Goal: Book appointment/travel/reservation

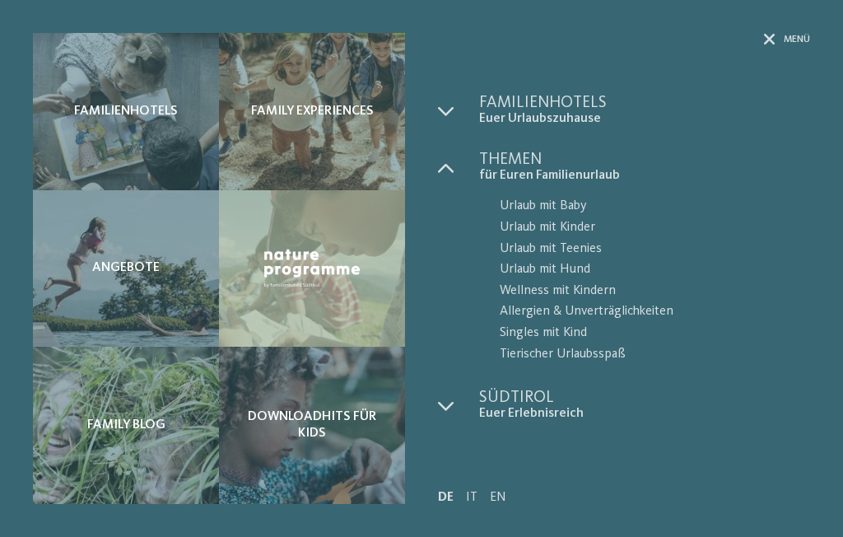
click at [522, 178] on span "für Euren Familienurlaub" at bounding box center [644, 176] width 331 height 16
click at [586, 105] on span "Familienhotels" at bounding box center [644, 103] width 331 height 16
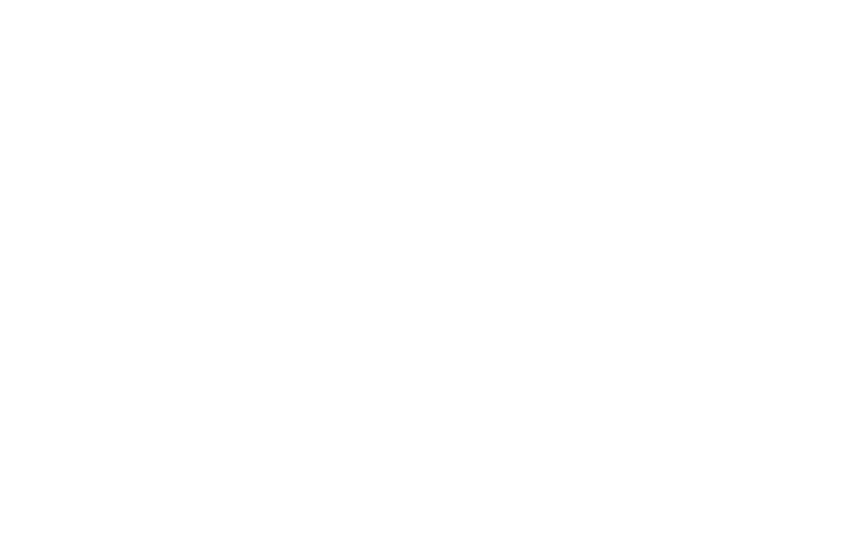
click at [796, 29] on img at bounding box center [802, 36] width 82 height 41
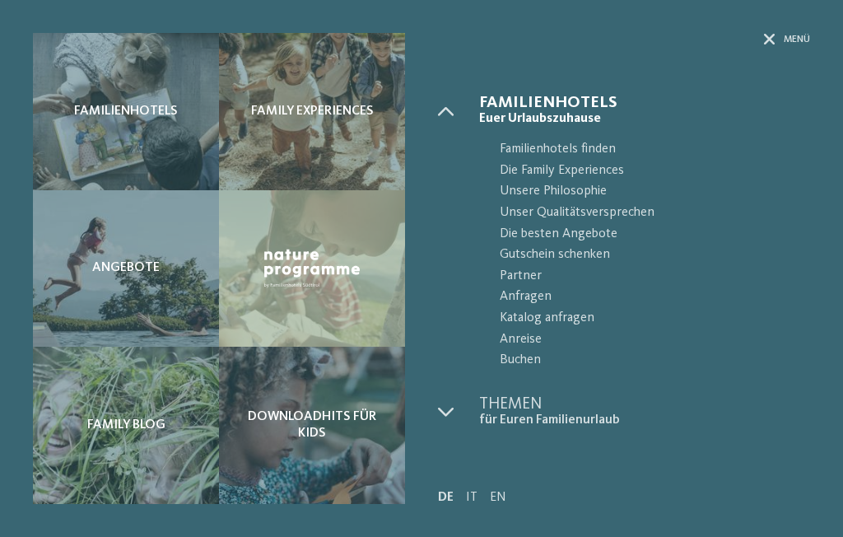
click at [600, 152] on span "Familienhotels finden" at bounding box center [655, 149] width 310 height 21
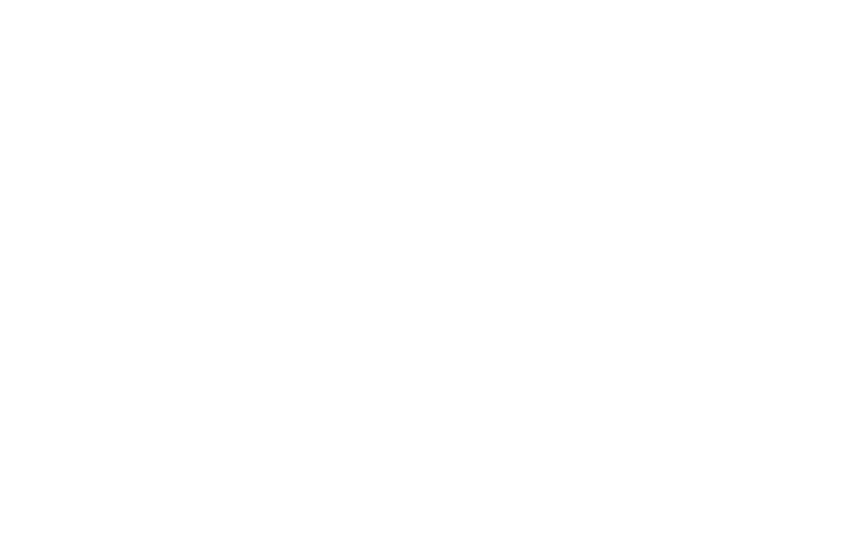
click at [512, 334] on icon at bounding box center [515, 337] width 7 height 7
click at [777, 253] on div "Meine Wünsche Hallen- oder Schleusenbad Schwimmbad im Freien" at bounding box center [421, 268] width 843 height 537
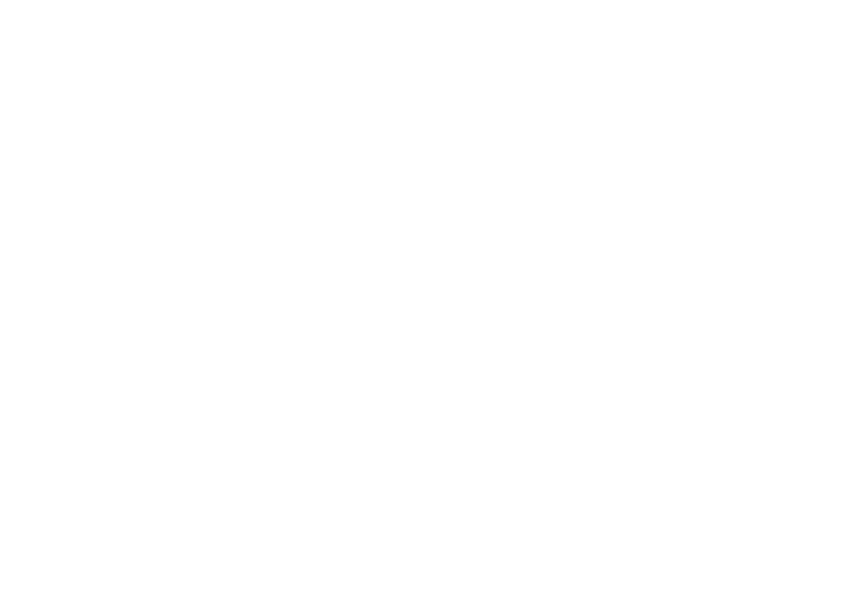
scroll to position [67, 0]
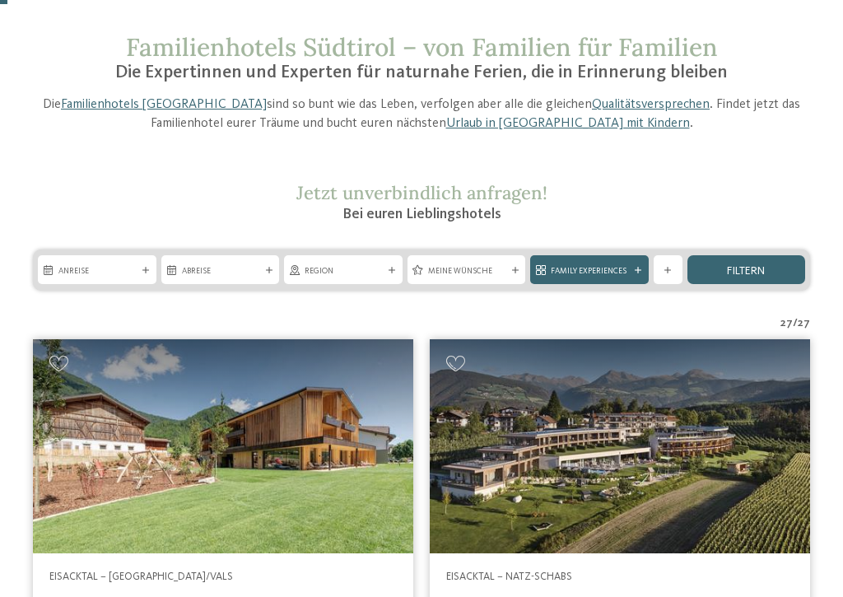
click at [632, 268] on div at bounding box center [638, 270] width 12 height 7
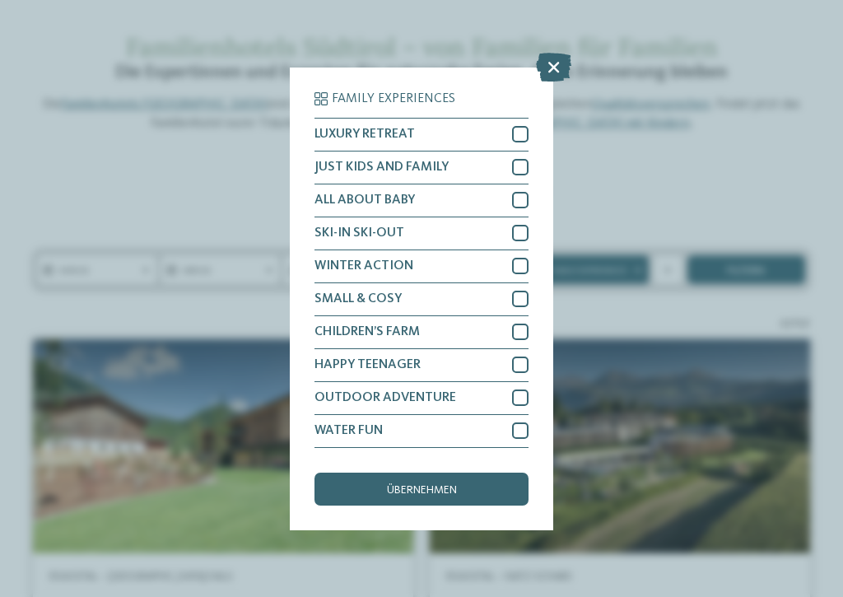
scroll to position [113, 0]
click at [557, 53] on icon at bounding box center [553, 66] width 35 height 29
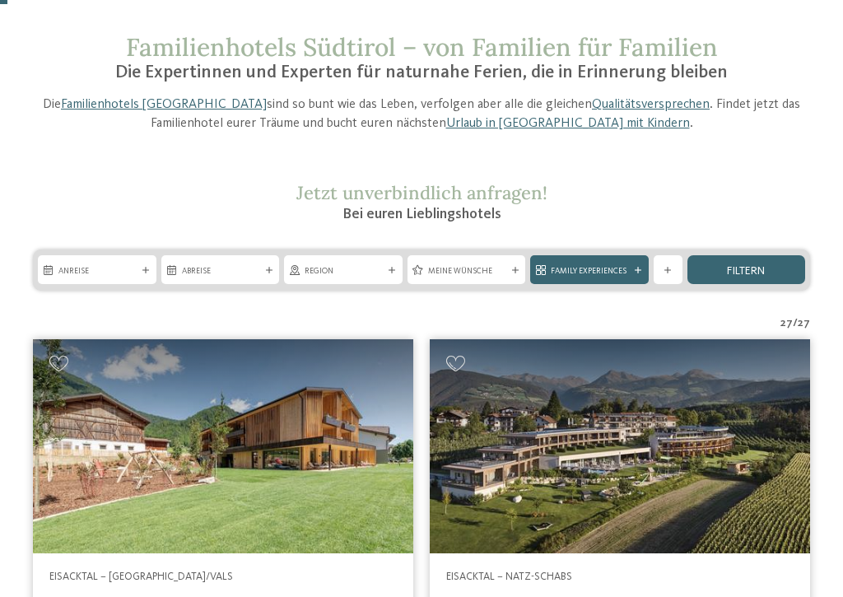
click at [672, 263] on div "Weitere Filter anzeigen" at bounding box center [668, 269] width 29 height 29
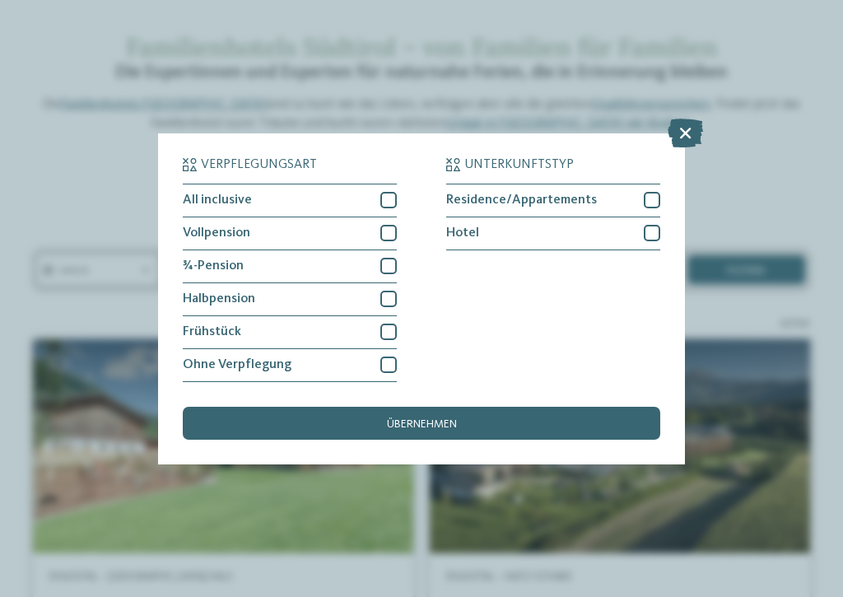
click at [390, 192] on div at bounding box center [388, 200] width 16 height 16
click at [511, 407] on div "übernehmen" at bounding box center [422, 423] width 478 height 33
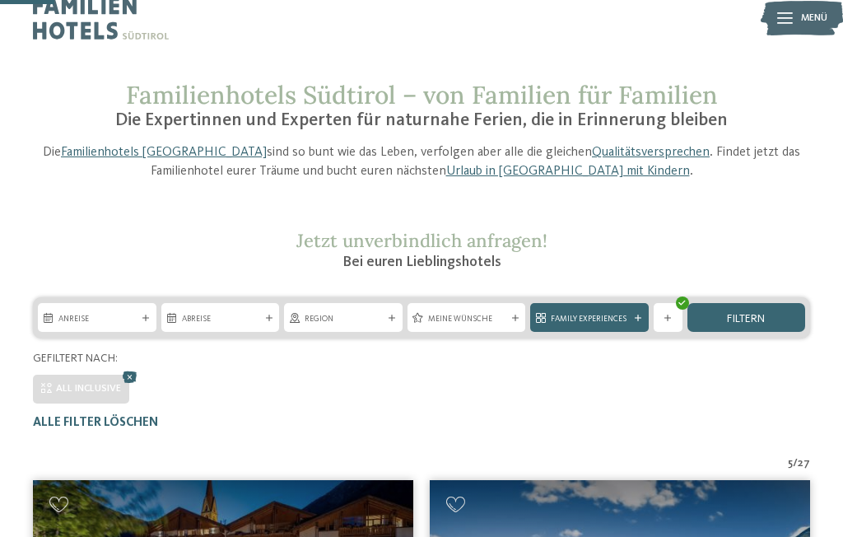
scroll to position [0, 0]
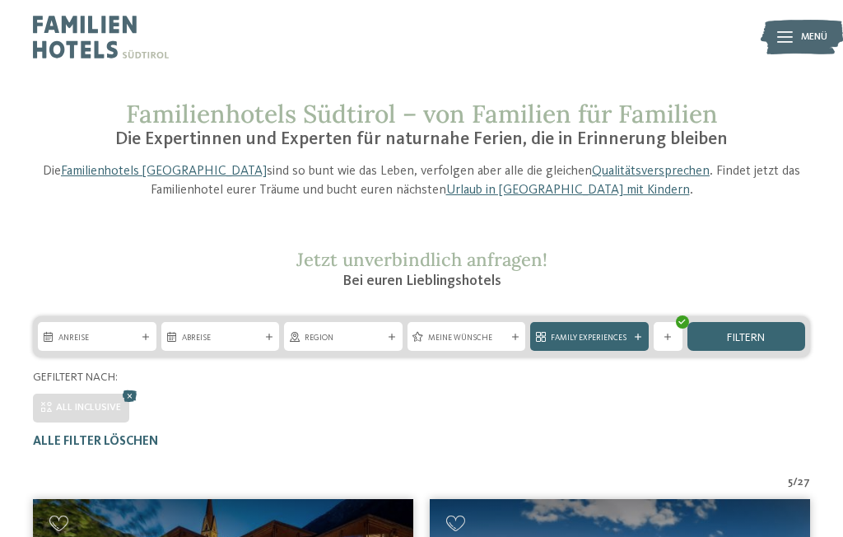
click at [103, 333] on span "Anreise" at bounding box center [96, 338] width 77 height 12
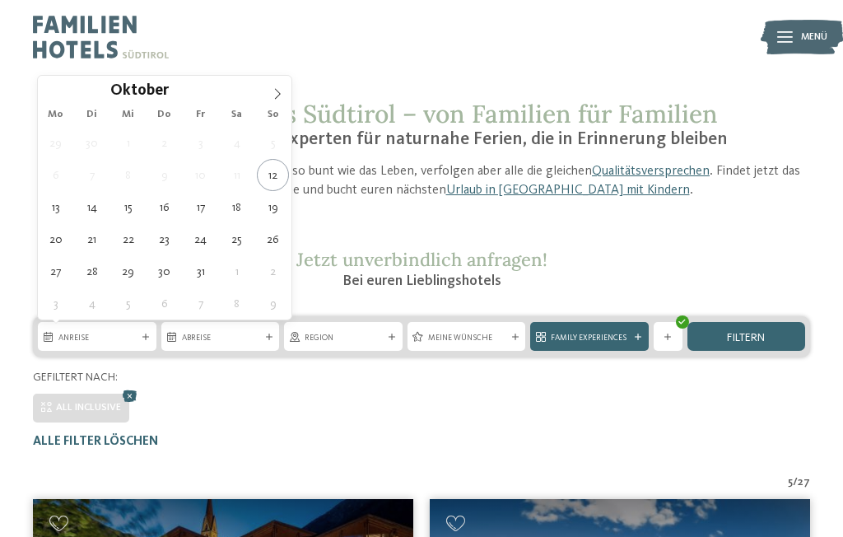
click at [278, 99] on icon at bounding box center [278, 94] width 12 height 12
click at [283, 90] on span at bounding box center [278, 90] width 28 height 28
click at [276, 87] on span at bounding box center [278, 90] width 28 height 28
type input "****"
click at [278, 90] on icon at bounding box center [278, 94] width 12 height 12
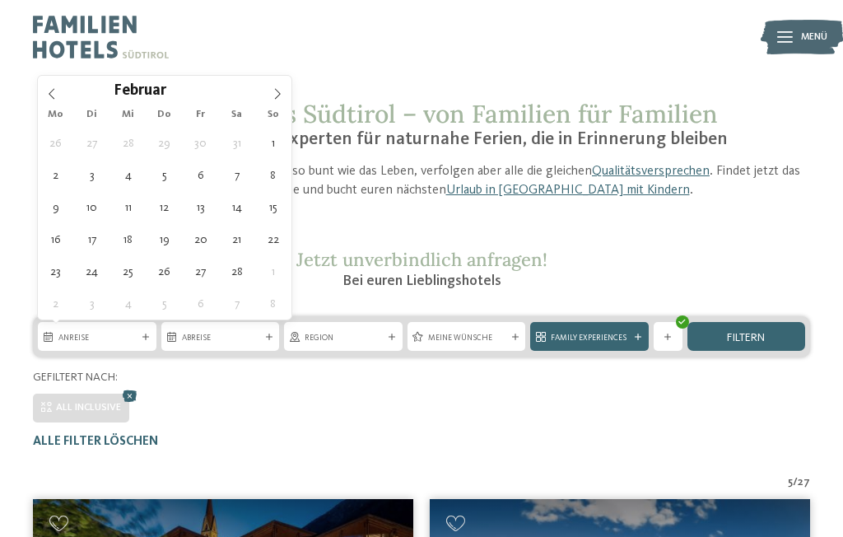
click at [274, 96] on icon at bounding box center [278, 94] width 12 height 12
click at [274, 93] on icon at bounding box center [278, 94] width 12 height 12
click at [273, 93] on icon at bounding box center [278, 94] width 12 height 12
click at [272, 92] on icon at bounding box center [278, 94] width 12 height 12
click at [276, 92] on icon at bounding box center [278, 94] width 12 height 12
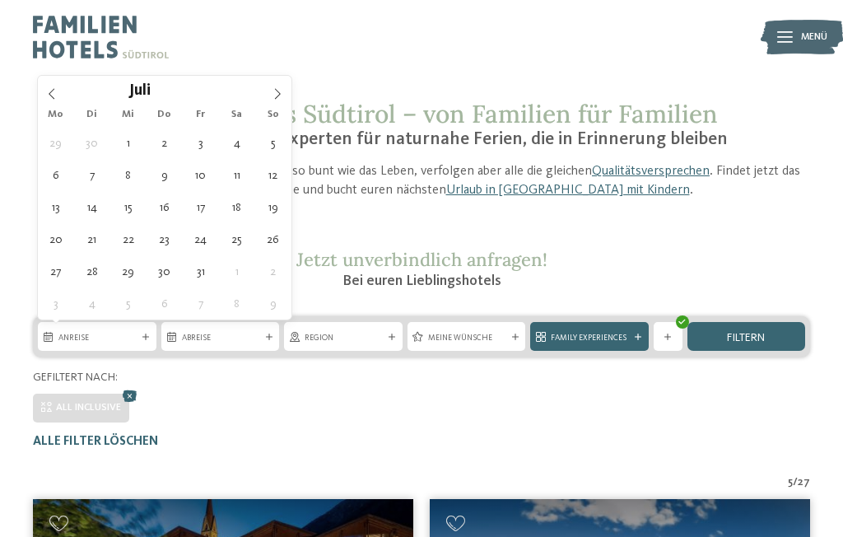
type div "24.07.2026"
type input "****"
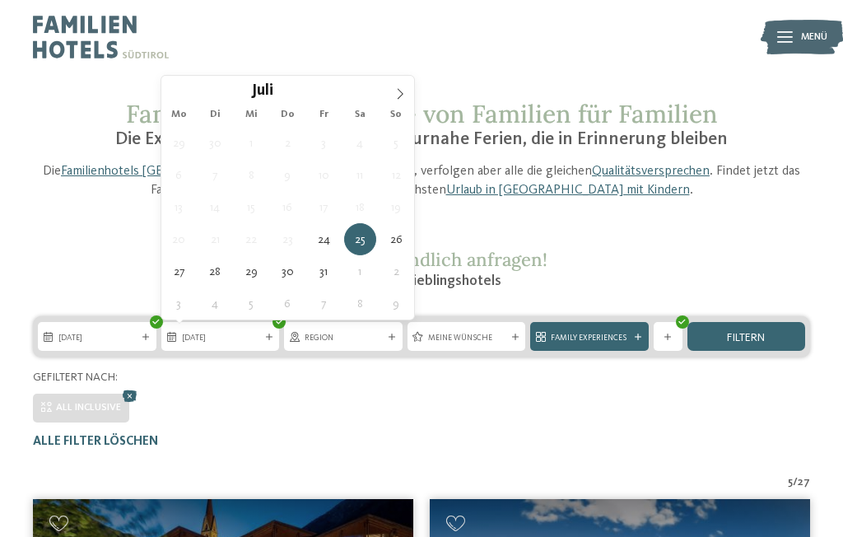
type div "25.07.2026"
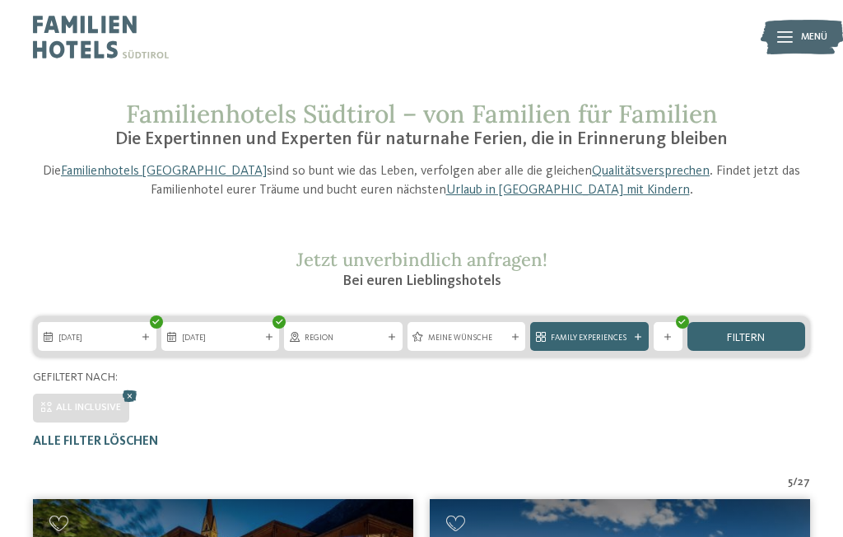
click at [119, 340] on span "24.07.2026" at bounding box center [96, 338] width 77 height 12
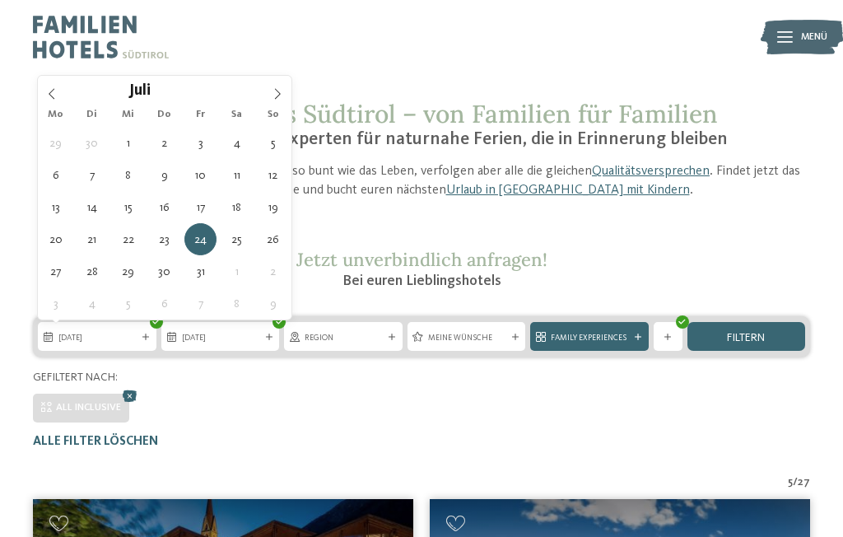
type div "25.07.2026"
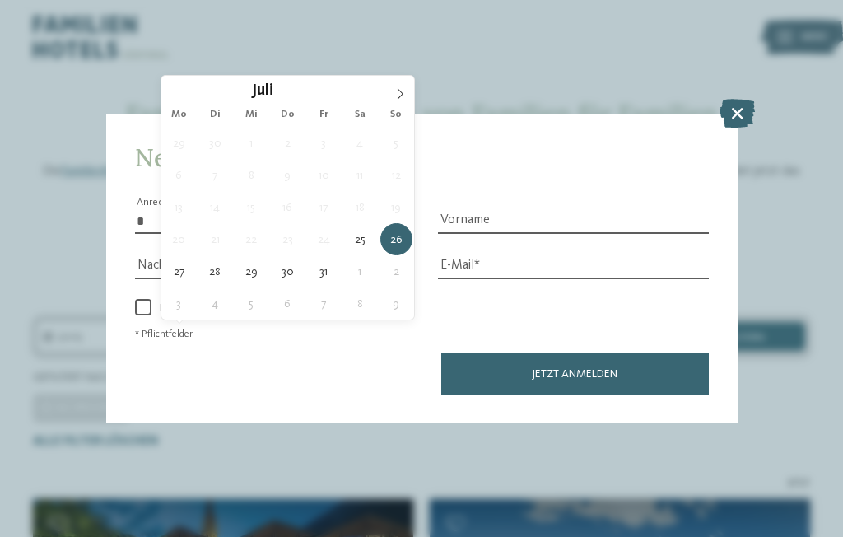
click at [406, 92] on icon at bounding box center [400, 94] width 12 height 12
type div "01.08.2026"
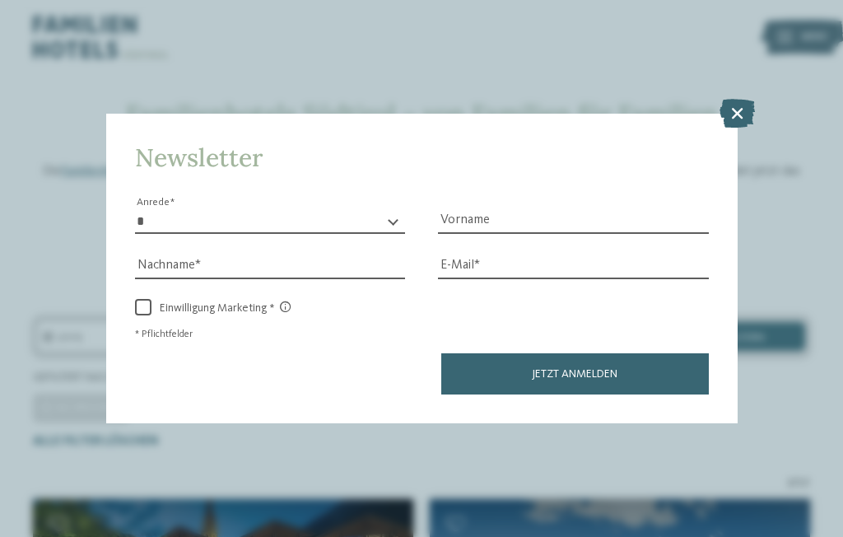
click at [739, 98] on icon at bounding box center [737, 112] width 35 height 29
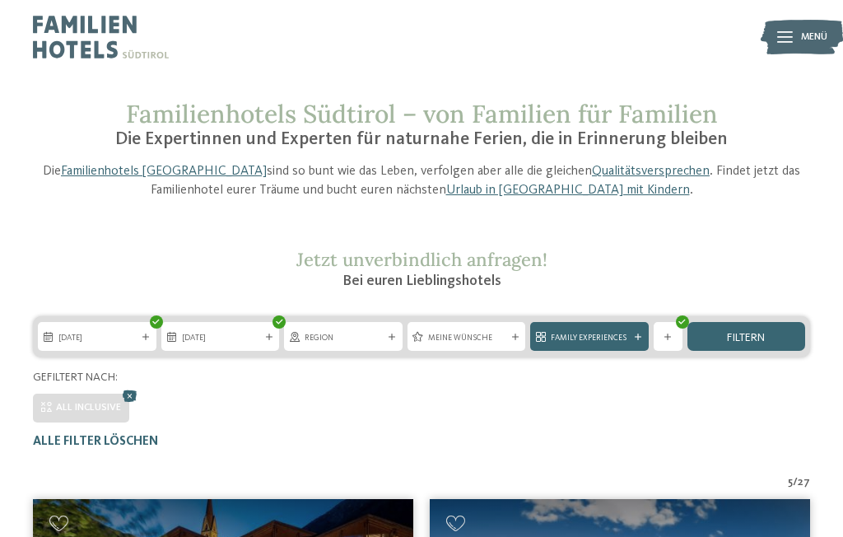
click at [358, 332] on span "Region" at bounding box center [343, 338] width 77 height 12
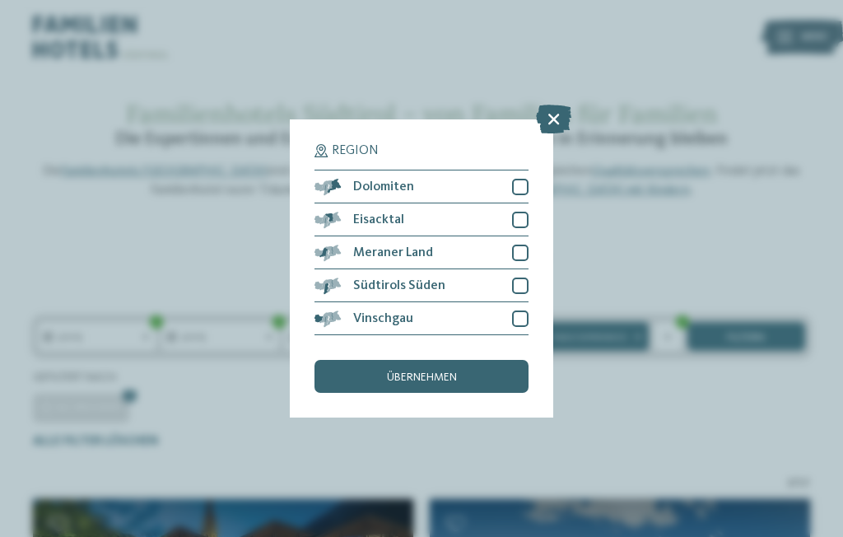
click at [531, 417] on div "All inclusive" at bounding box center [421, 403] width 777 height 37
click at [554, 105] on icon at bounding box center [553, 119] width 35 height 29
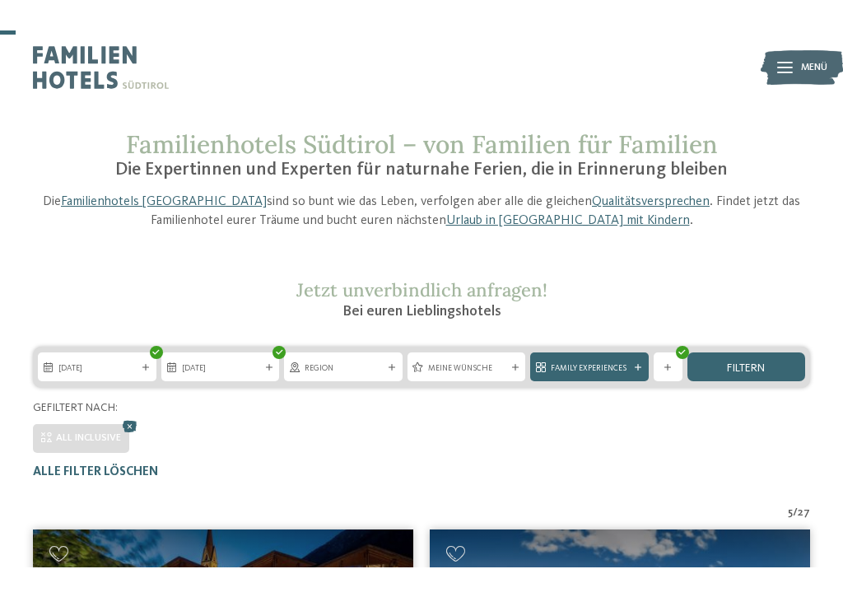
scroll to position [45, 0]
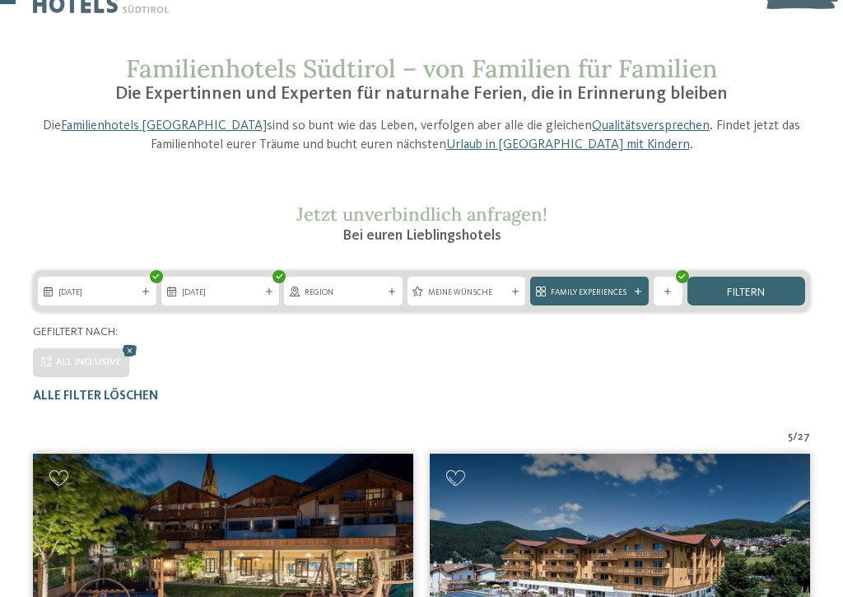
click at [486, 291] on span "Meine Wünsche" at bounding box center [466, 293] width 77 height 12
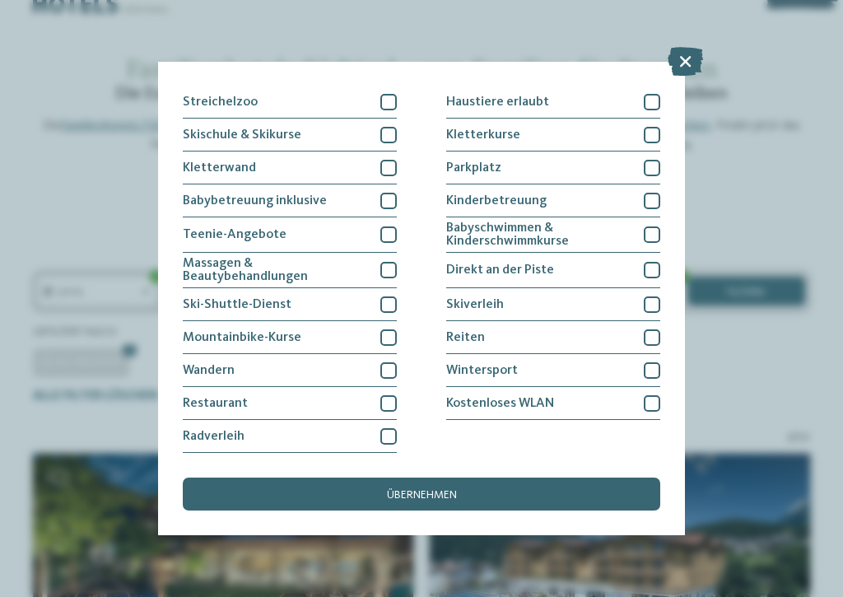
scroll to position [348, 0]
click at [797, 165] on div "Meine Wünsche Hallen- oder Schleusenbad Schwimmbad im Freien" at bounding box center [421, 298] width 843 height 597
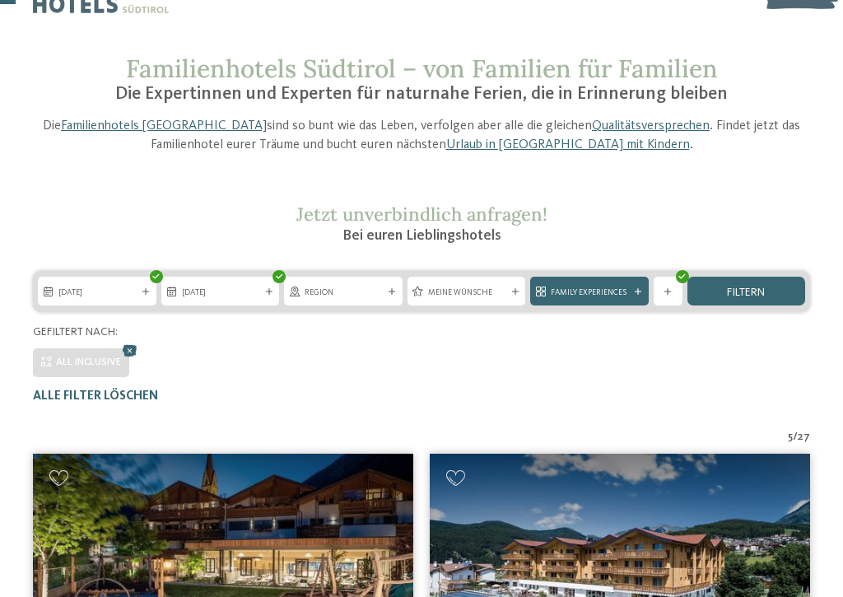
click at [771, 287] on div "filtern" at bounding box center [747, 291] width 119 height 29
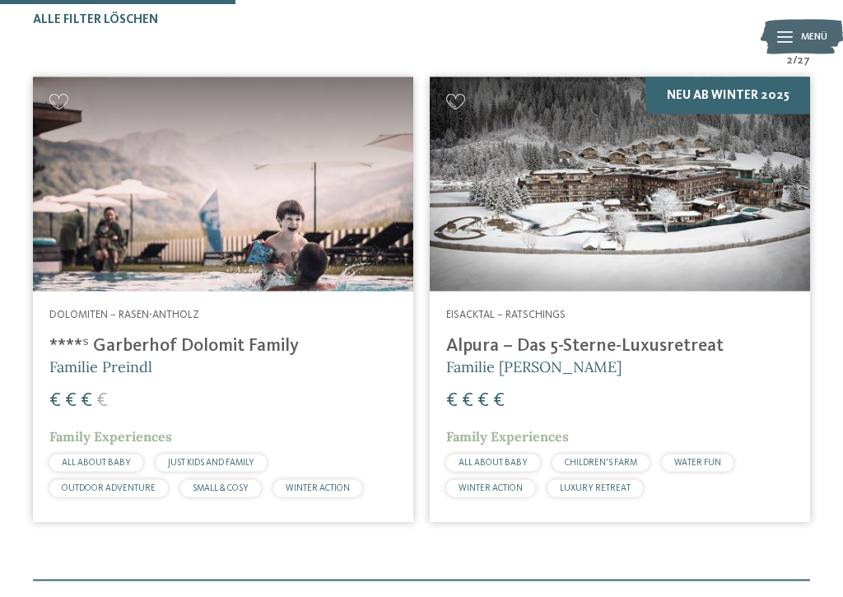
scroll to position [425, 0]
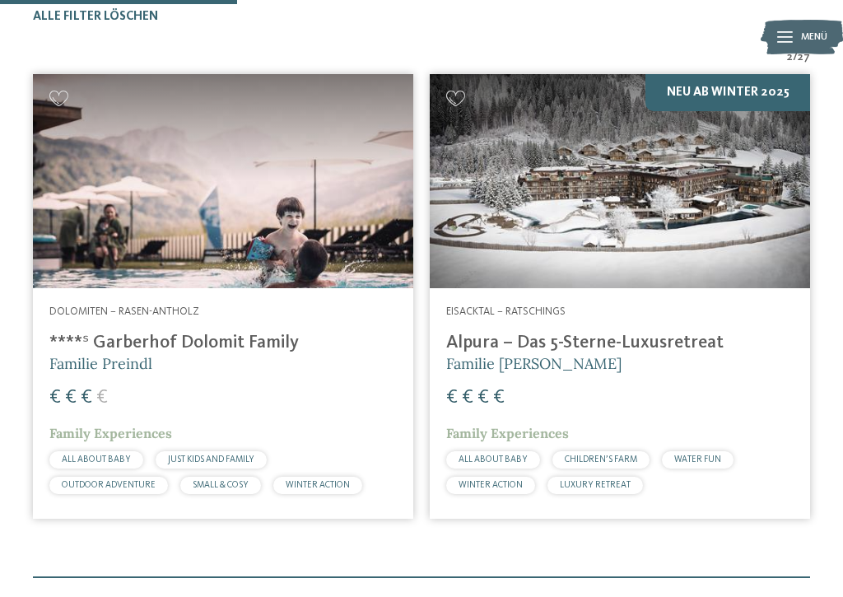
click at [166, 338] on h4 "****ˢ Garberhof Dolomit Family" at bounding box center [223, 342] width 348 height 21
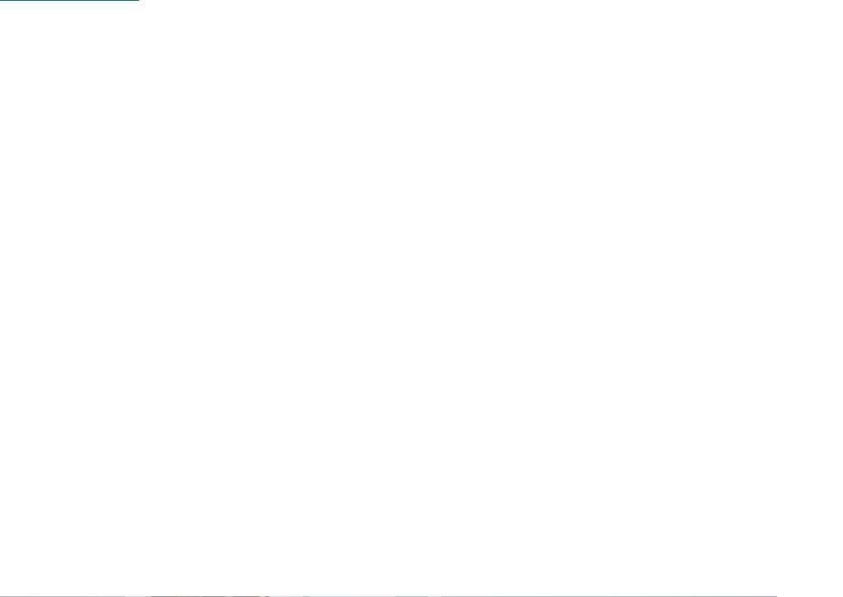
scroll to position [1141, 0]
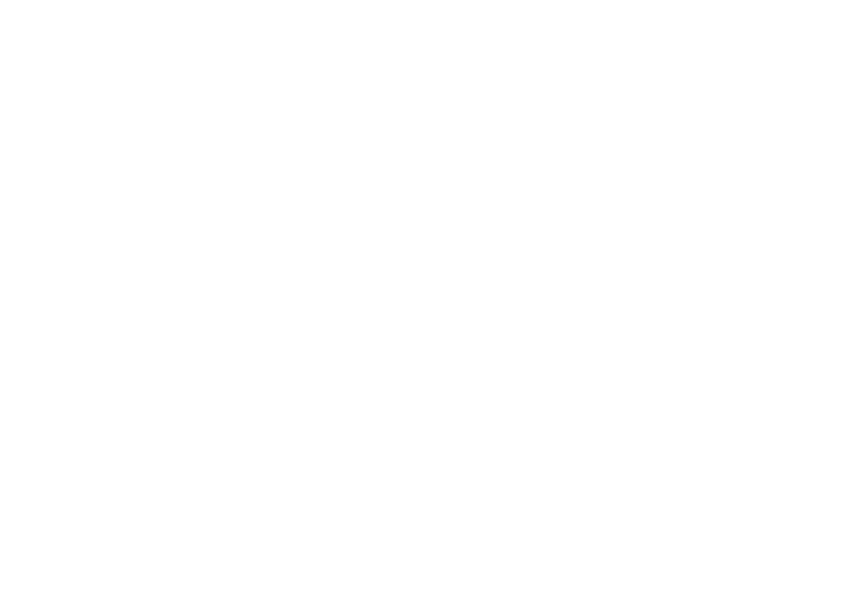
click at [153, 468] on span "[DOMAIN_NAME]" at bounding box center [106, 474] width 96 height 12
